Goal: Book appointment/travel/reservation

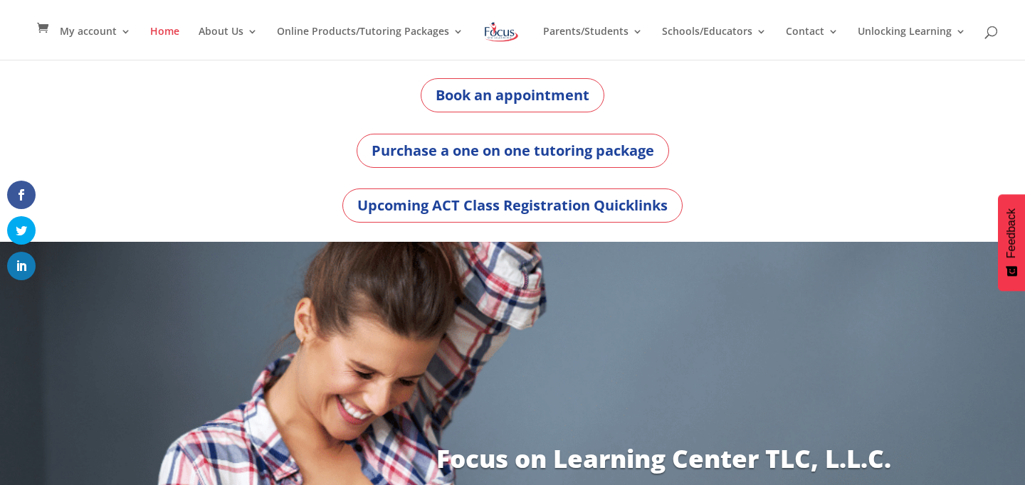
click at [14, 115] on div "Book an appointment Purchase a one on one tutoring package Upcoming ACT Class R…" at bounding box center [512, 150] width 1025 height 183
click at [522, 103] on link "Book an appointment" at bounding box center [513, 95] width 184 height 34
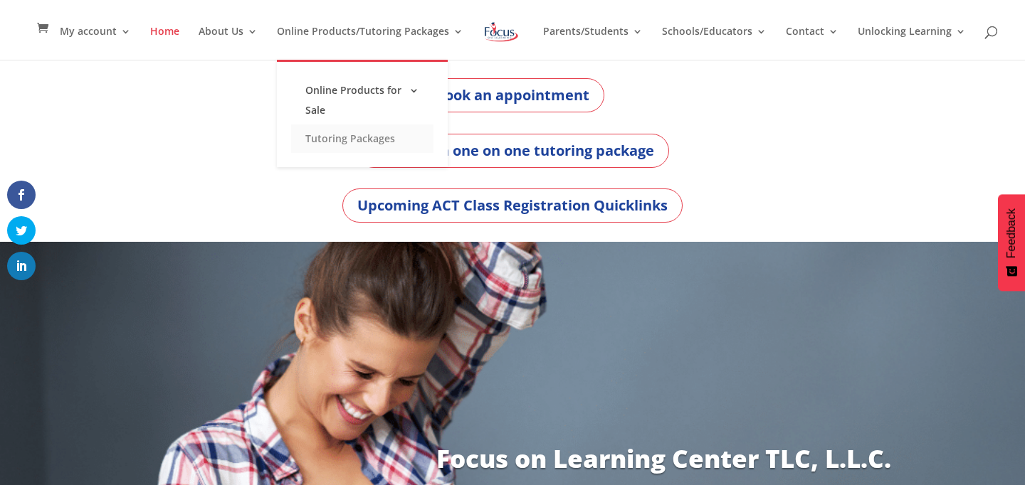
click at [377, 133] on link "Tutoring Packages" at bounding box center [362, 139] width 142 height 28
